Goal: Task Accomplishment & Management: Use online tool/utility

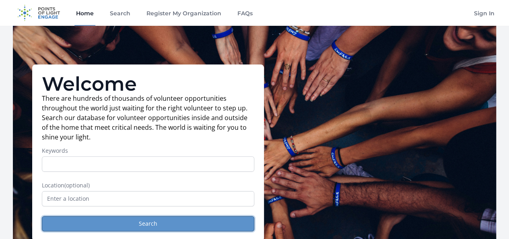
click at [188, 224] on button "Search" at bounding box center [148, 223] width 213 height 15
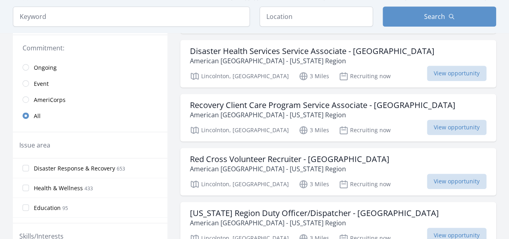
scroll to position [196, 0]
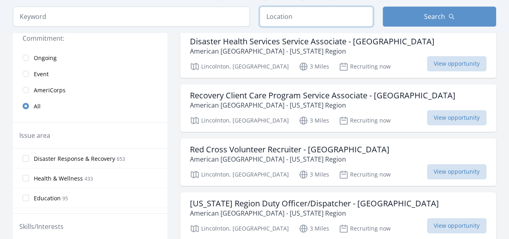
click at [320, 19] on input "text" at bounding box center [317, 16] width 114 height 20
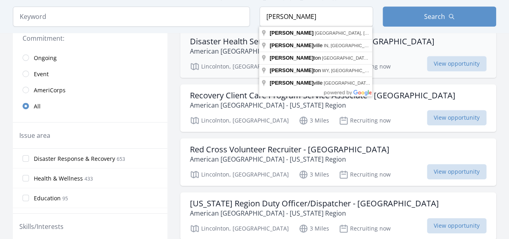
type input "Evans, GA, USA"
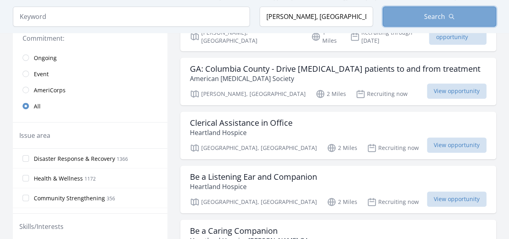
click at [428, 11] on button "Search" at bounding box center [440, 16] width 114 height 20
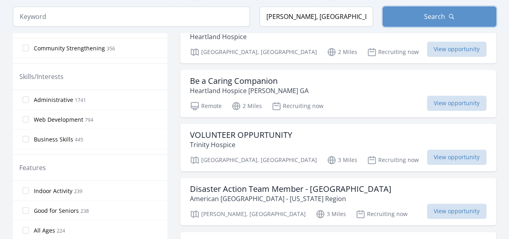
scroll to position [350, 0]
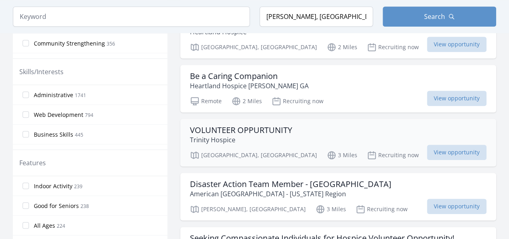
click at [371, 125] on div "VOLUNTEER OPPURTUNITY Trinity Hospice" at bounding box center [338, 134] width 297 height 19
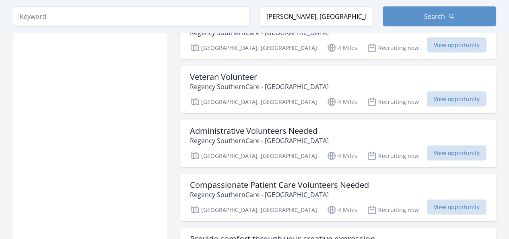
scroll to position [795, 0]
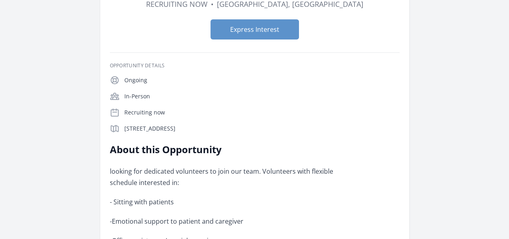
scroll to position [83, 0]
